Goal: Use online tool/utility: Use online tool/utility

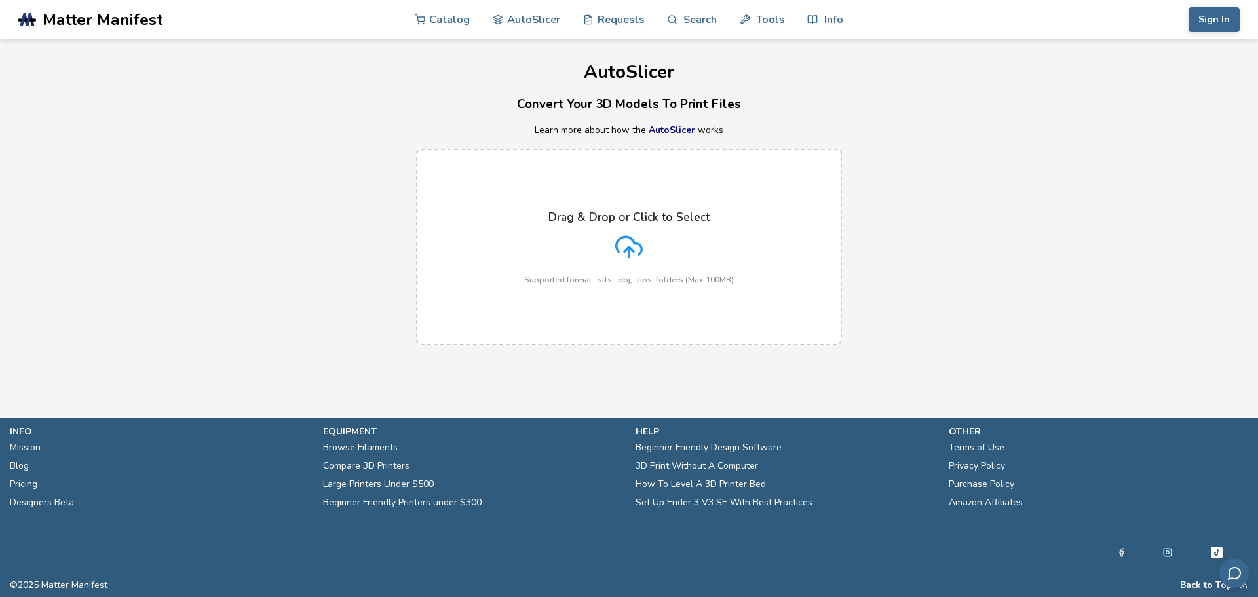
drag, startPoint x: 1209, startPoint y: 0, endPoint x: 1092, endPoint y: 154, distance: 193.5
click at [1092, 153] on div "Drag & Drop or Click to Select Supported format: .stls, .obj, .zips, folders (M…" at bounding box center [629, 247] width 1258 height 223
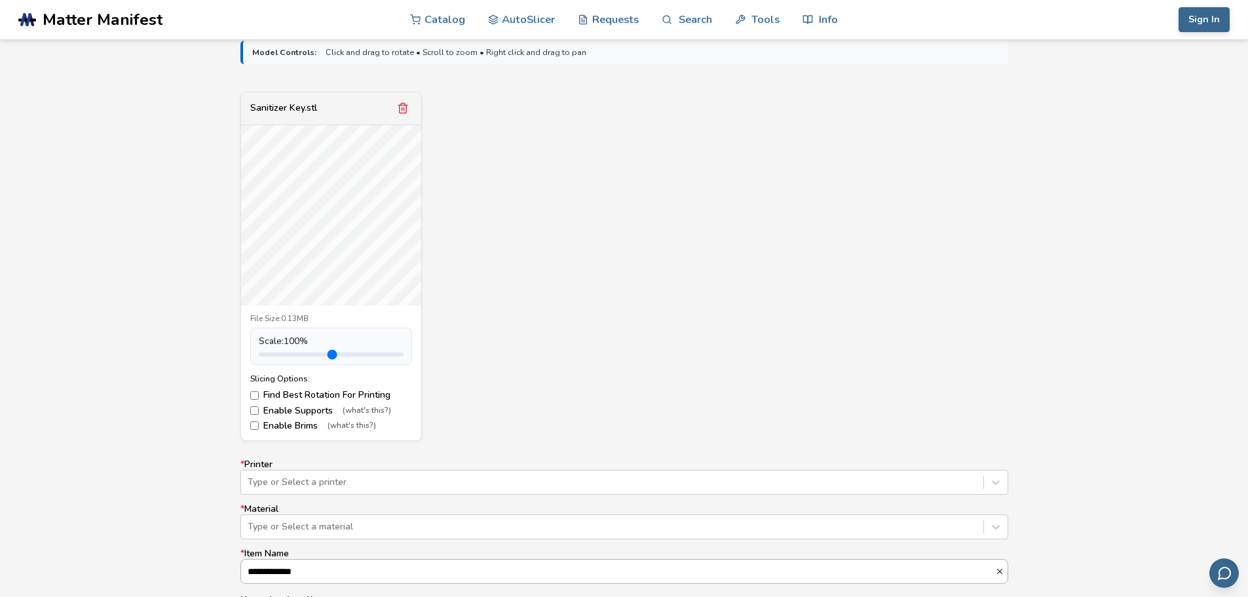
scroll to position [589, 0]
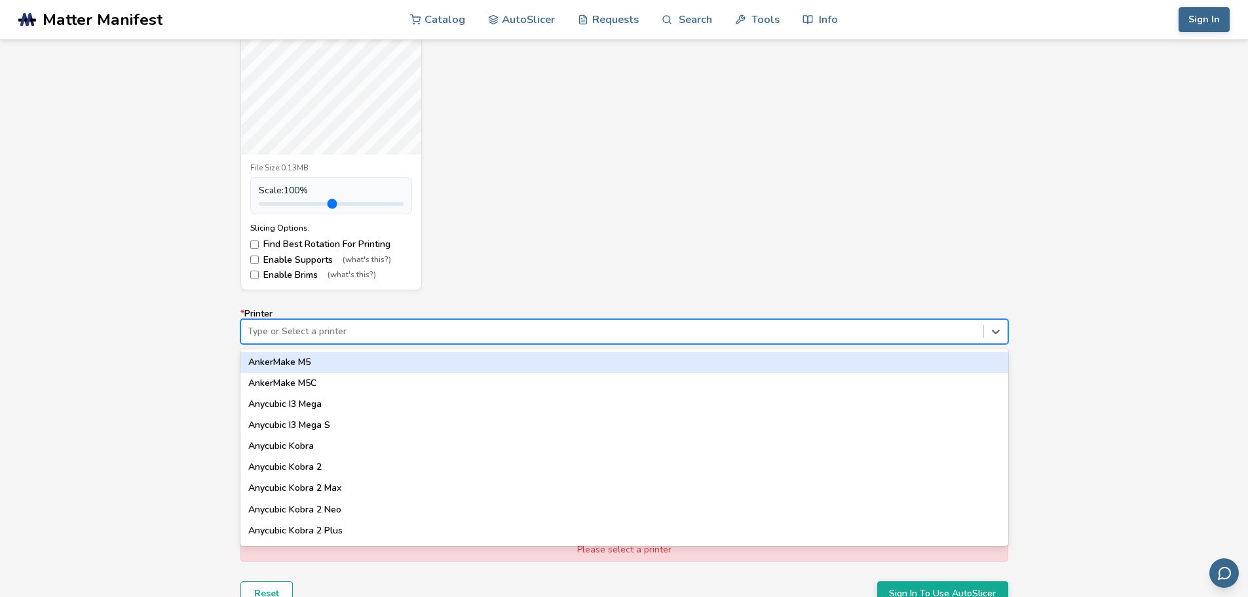
click at [360, 326] on div at bounding box center [612, 331] width 729 height 13
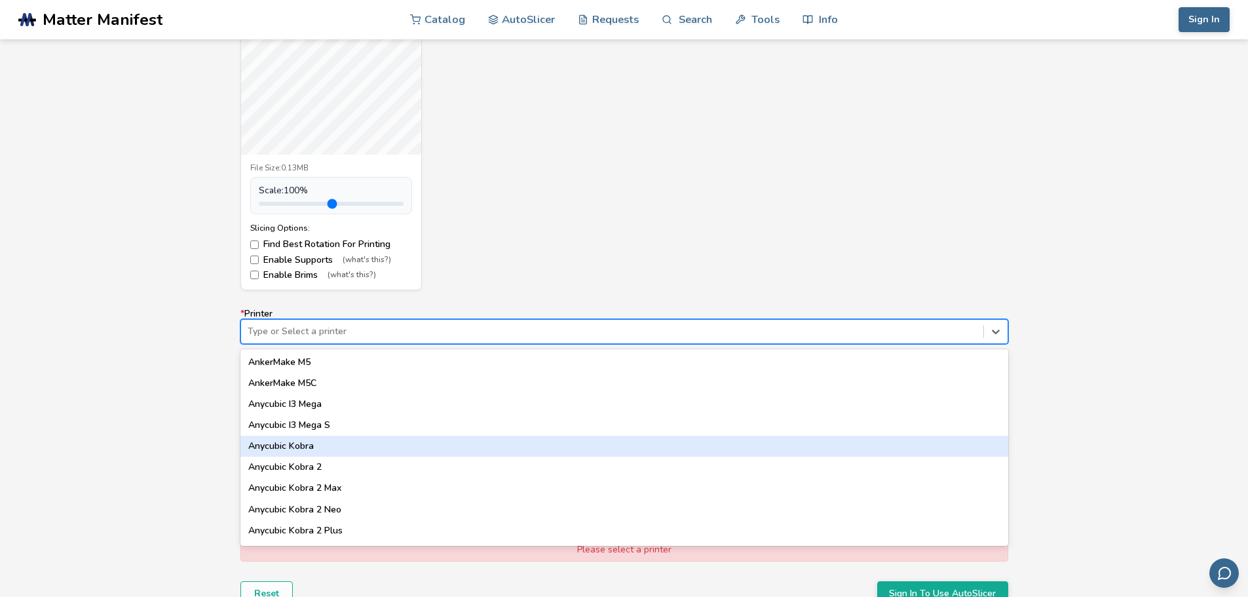
click at [306, 447] on div "Anycubic Kobra" at bounding box center [624, 446] width 768 height 21
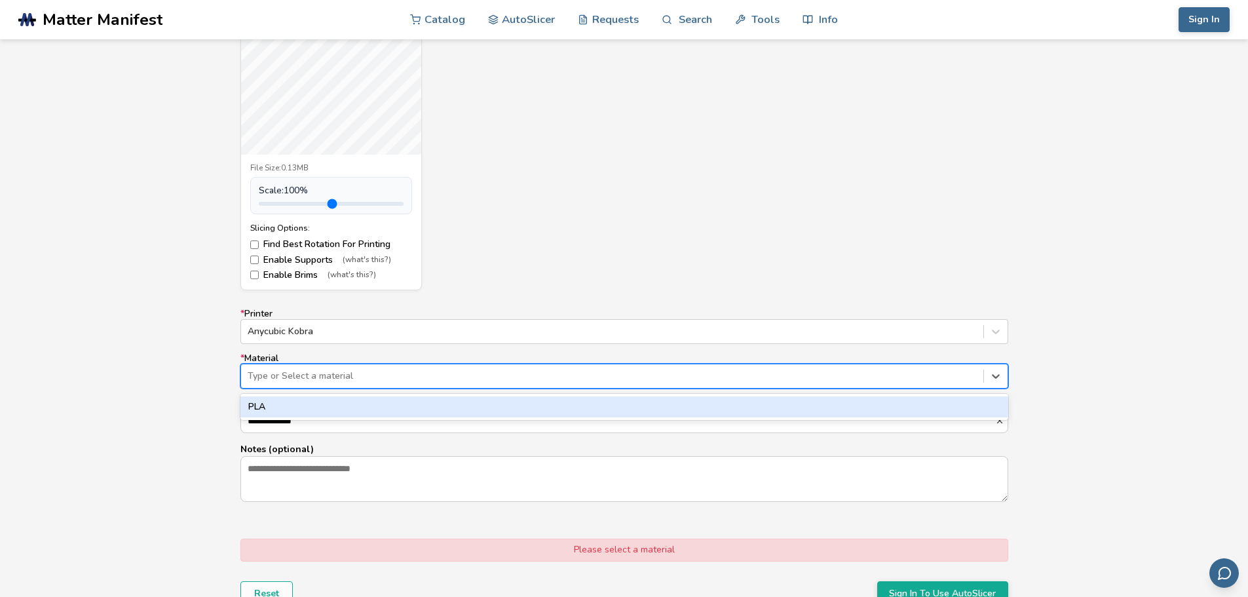
click at [297, 377] on div at bounding box center [612, 375] width 729 height 13
click at [267, 413] on div "PLA" at bounding box center [624, 406] width 768 height 21
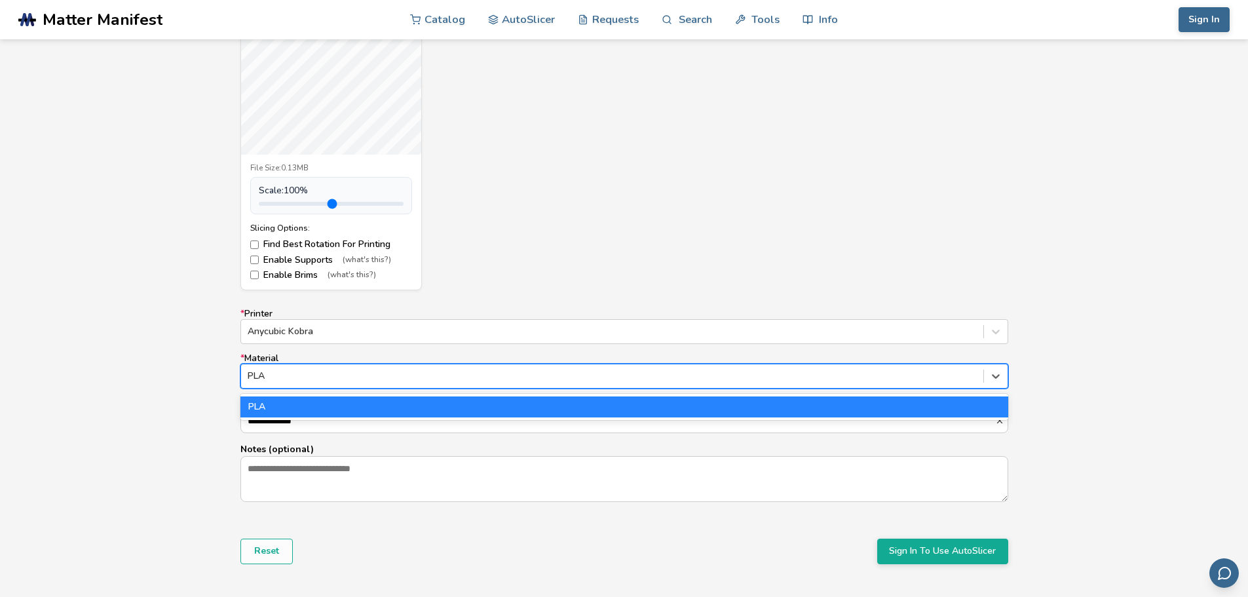
click at [299, 381] on div at bounding box center [612, 375] width 729 height 13
click at [282, 407] on div "PLA" at bounding box center [624, 406] width 768 height 21
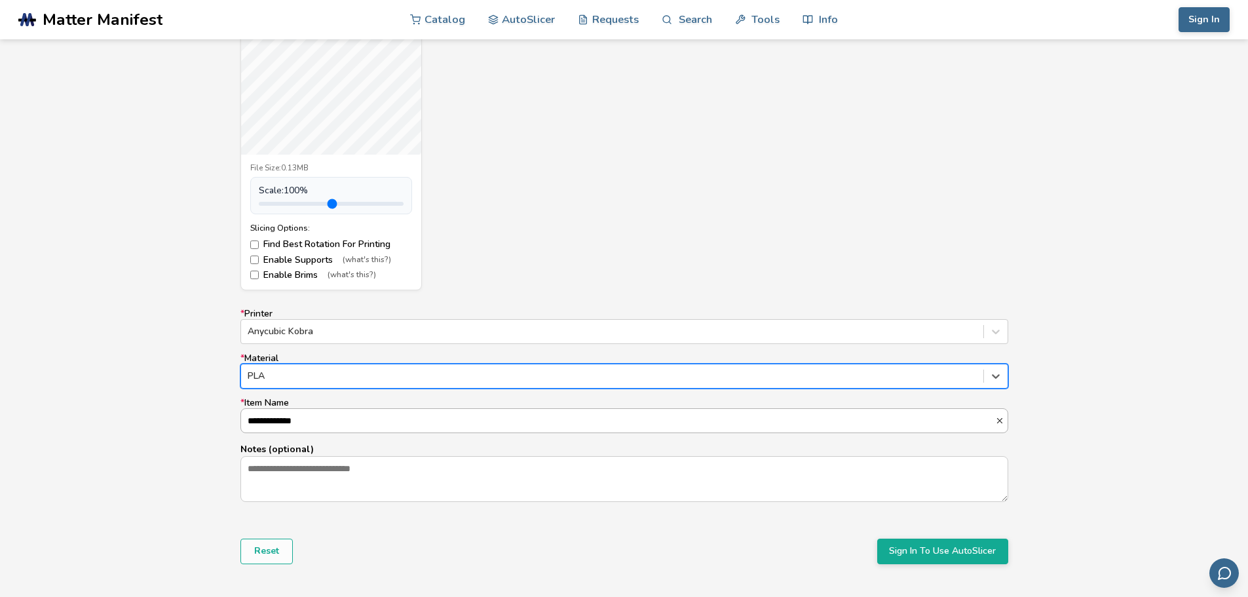
click at [262, 421] on input "**********" at bounding box center [618, 421] width 754 height 24
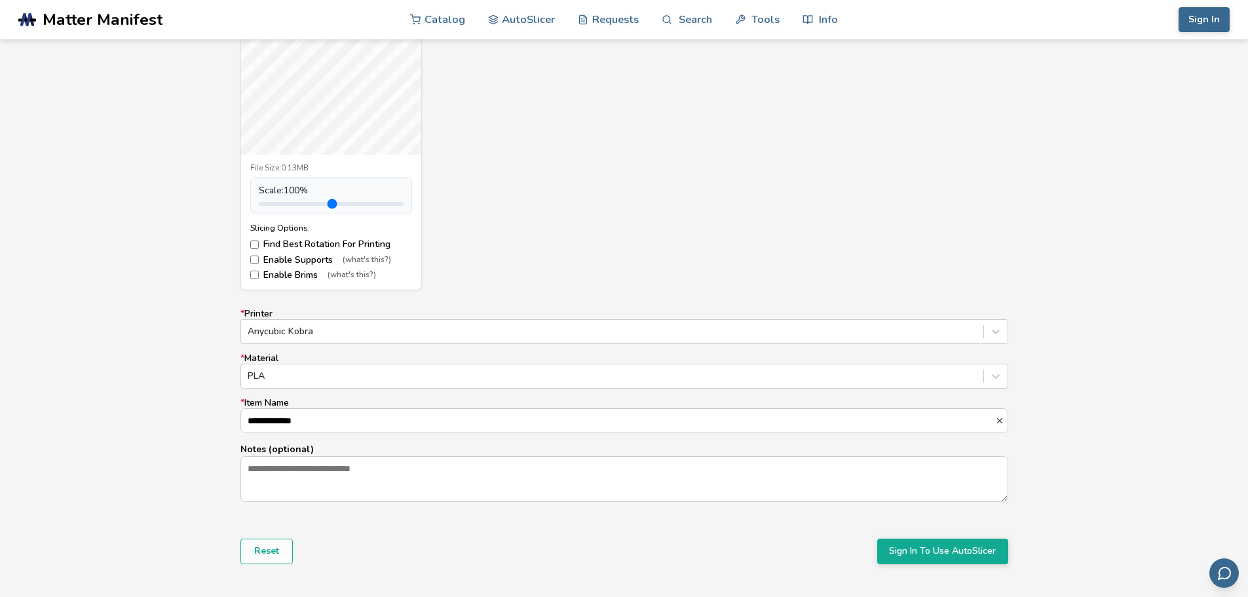
click at [199, 421] on div "**********" at bounding box center [624, 248] width 1248 height 734
click at [331, 471] on textarea "Notes (optional)" at bounding box center [624, 479] width 766 height 45
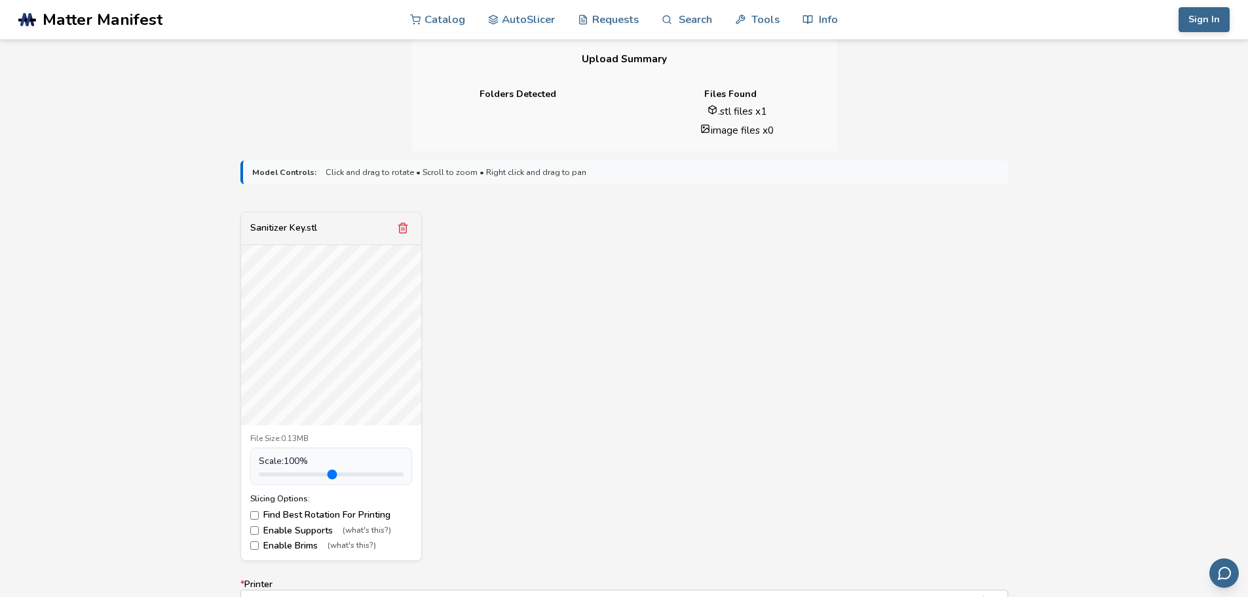
scroll to position [0, 0]
